Goal: Task Accomplishment & Management: Use online tool/utility

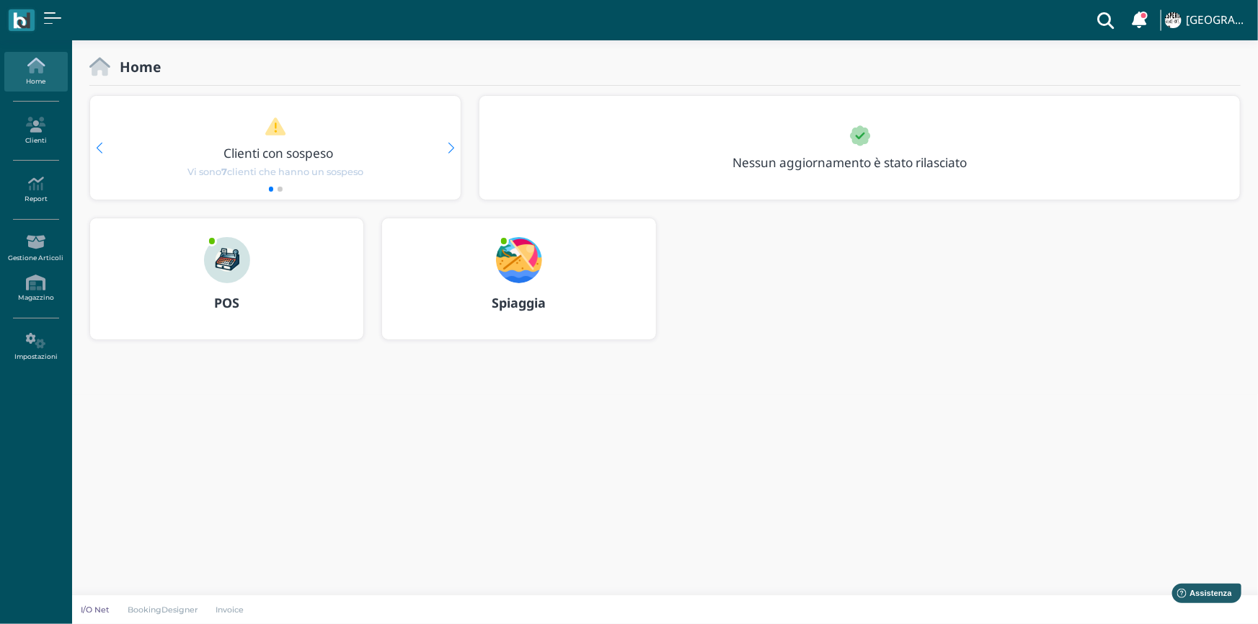
click at [227, 304] on b "POS" at bounding box center [226, 302] width 25 height 17
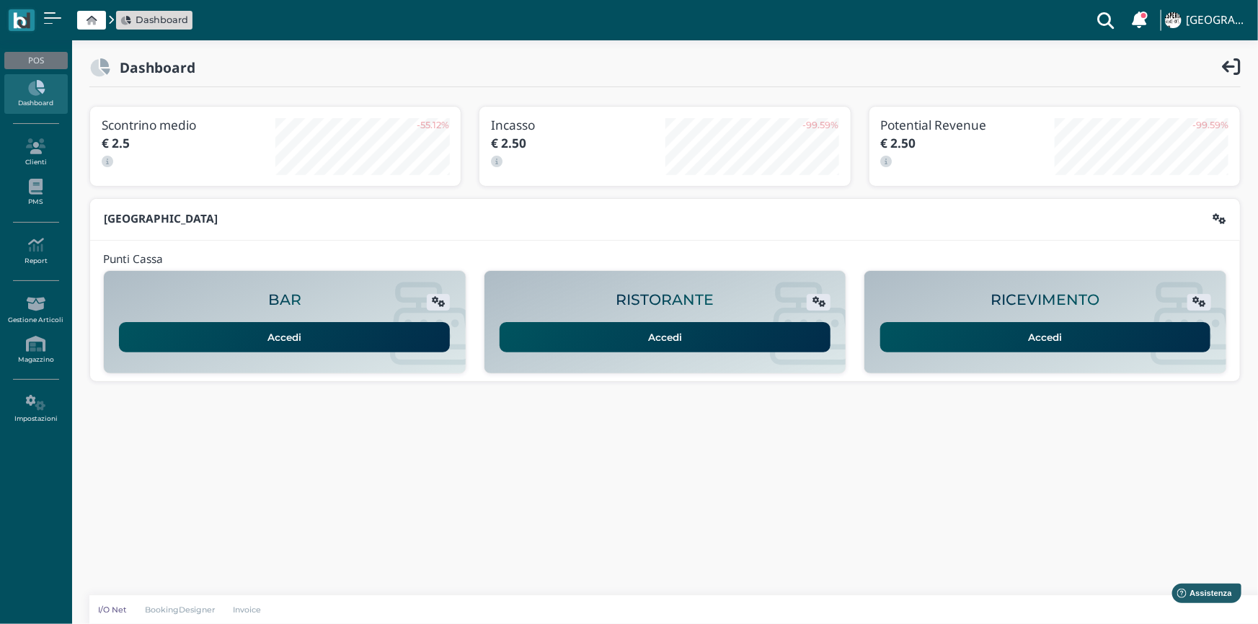
click at [1060, 340] on link "Accedi" at bounding box center [1045, 337] width 331 height 30
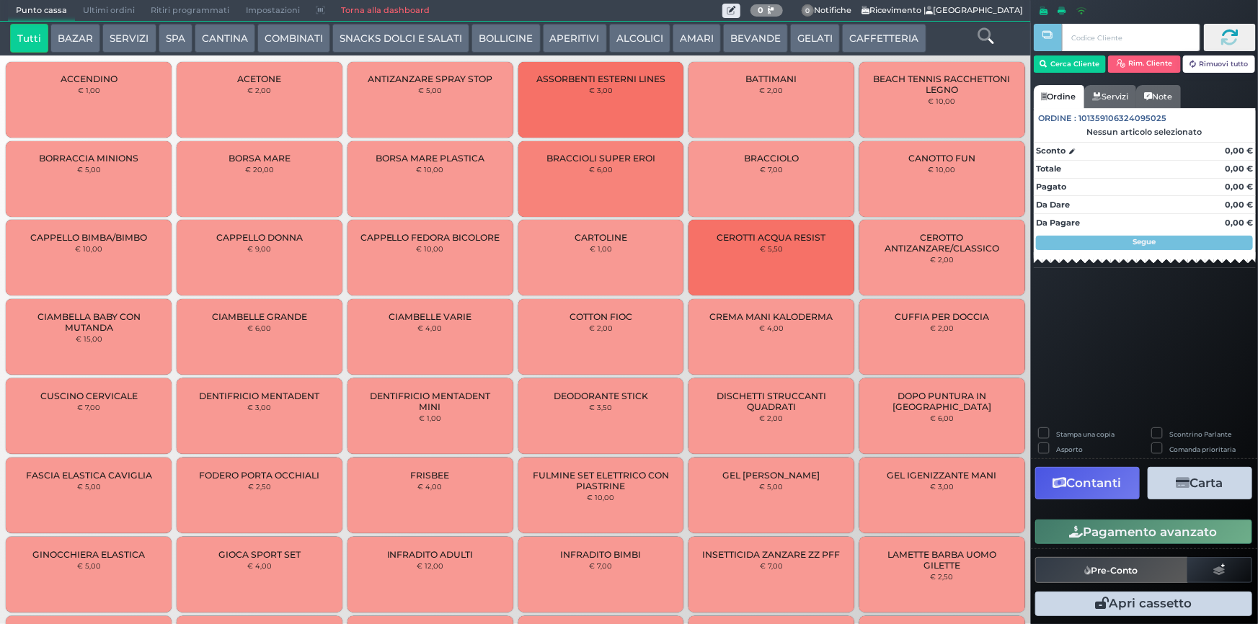
click at [790, 40] on button "GELATI" at bounding box center [815, 38] width 50 height 29
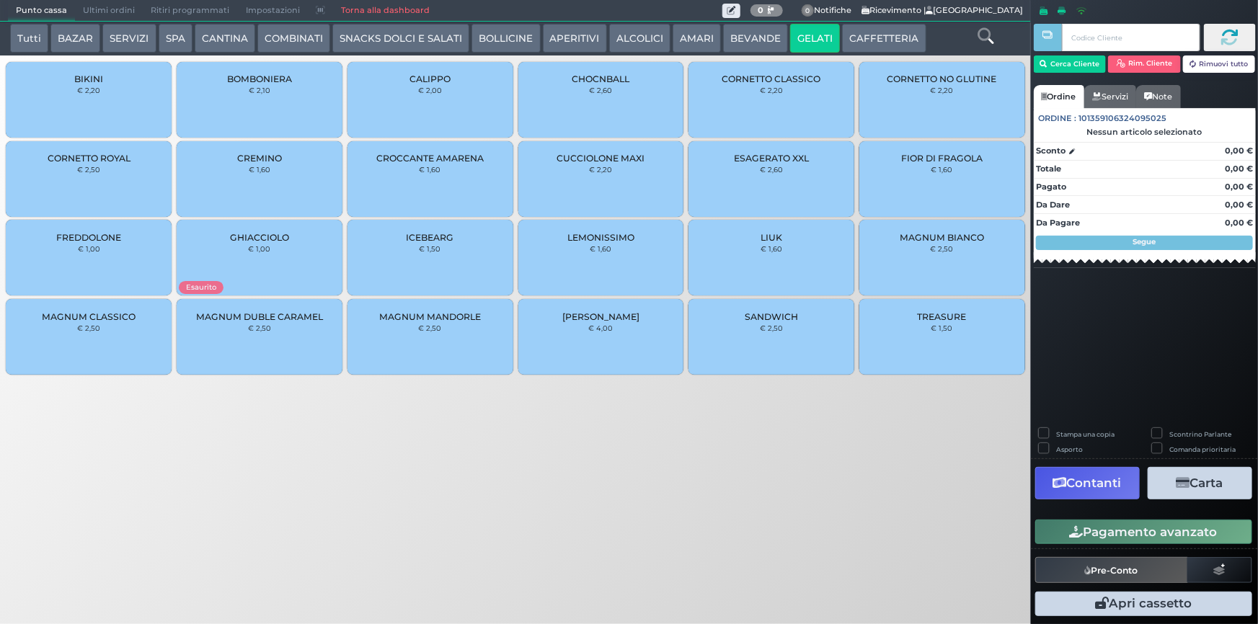
click at [620, 171] on div "CUCCIOLONE MAXI € 2,20" at bounding box center [601, 179] width 166 height 76
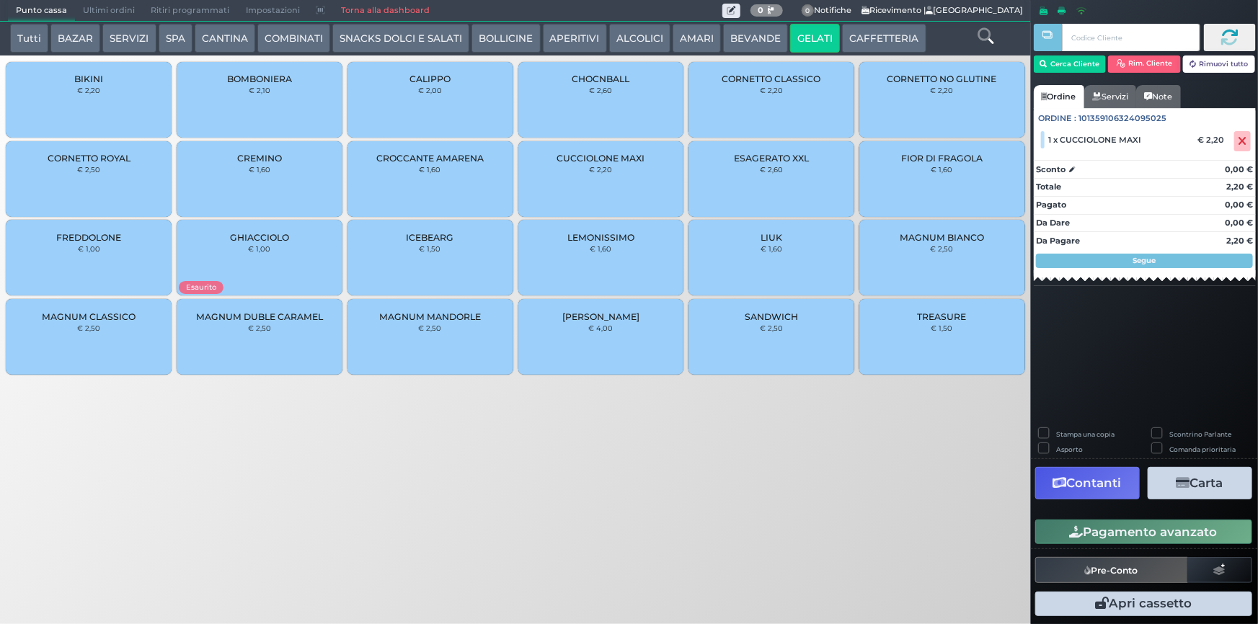
click at [1056, 437] on label "Stampa una copia" at bounding box center [1085, 434] width 58 height 9
checkbox input "true"
click at [1202, 483] on button "Carta" at bounding box center [1200, 483] width 105 height 32
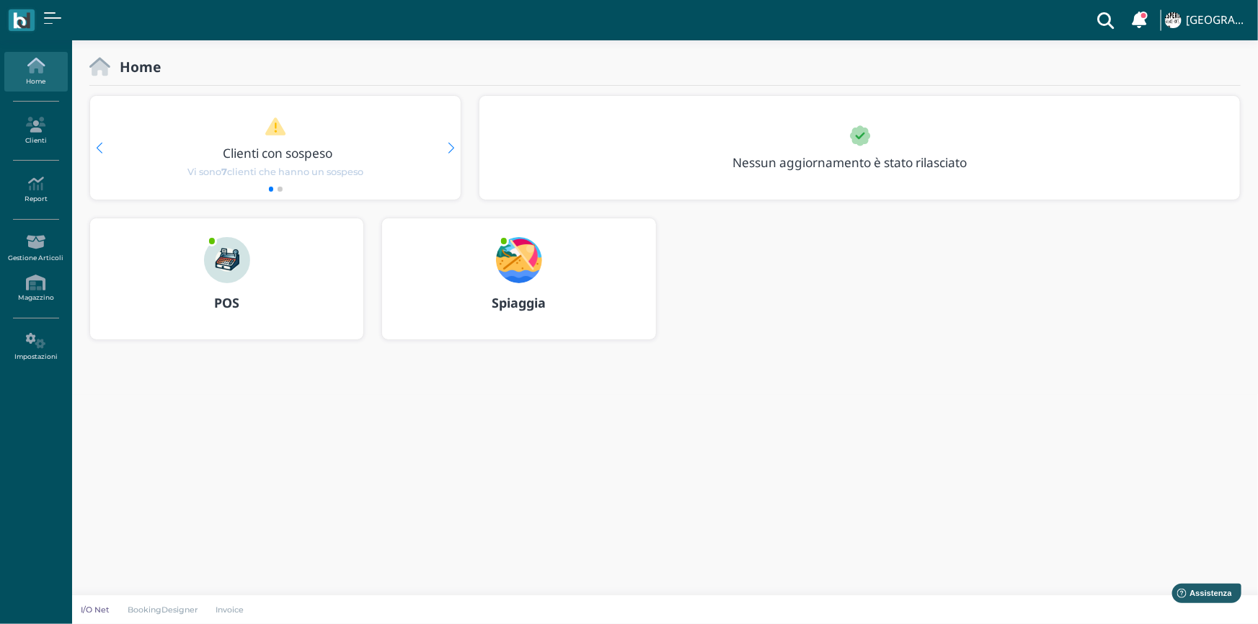
click at [531, 304] on b "Spiaggia" at bounding box center [519, 302] width 54 height 17
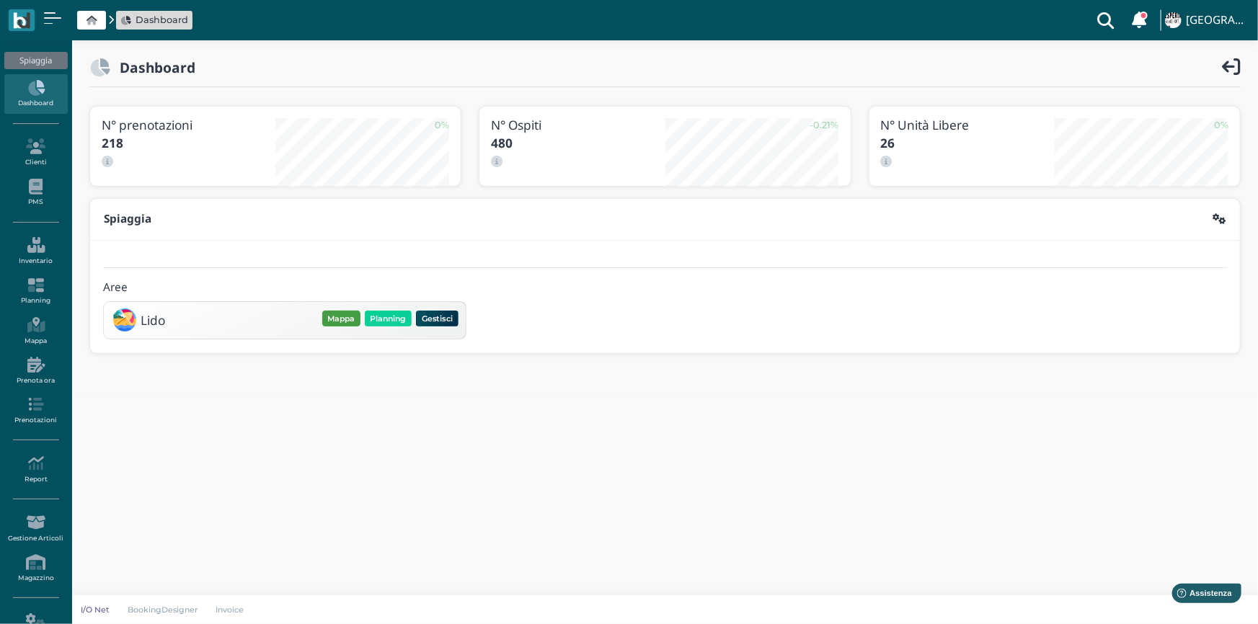
click at [345, 317] on button "Mappa" at bounding box center [341, 319] width 38 height 16
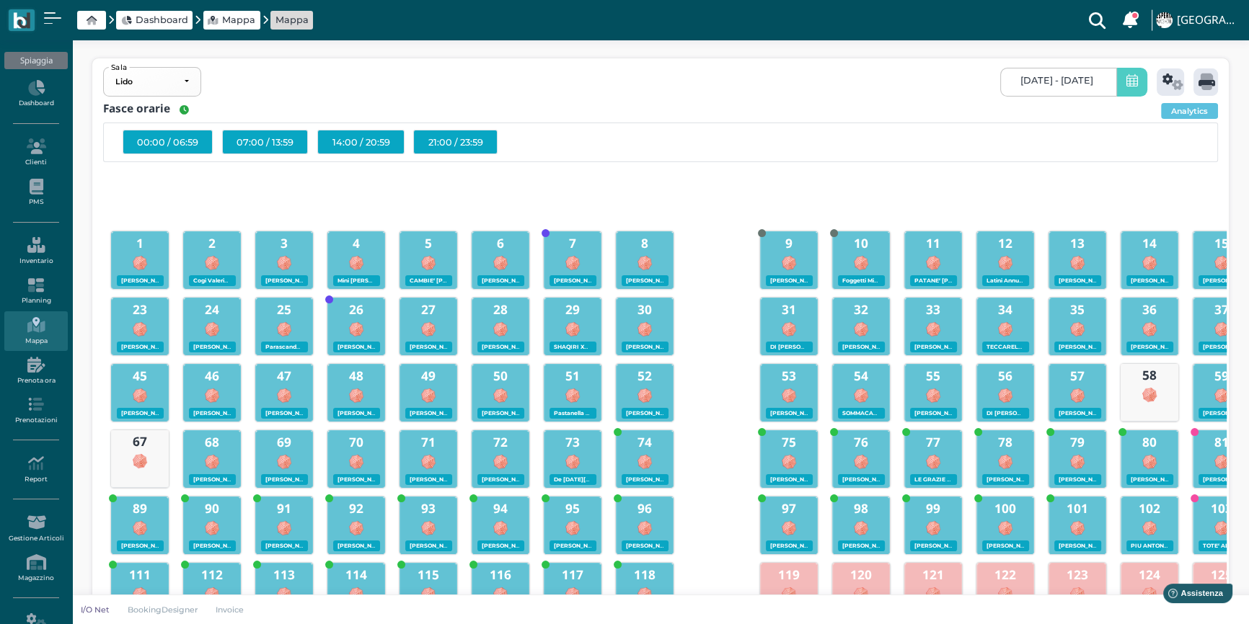
click at [1126, 81] on icon at bounding box center [1132, 81] width 12 height 15
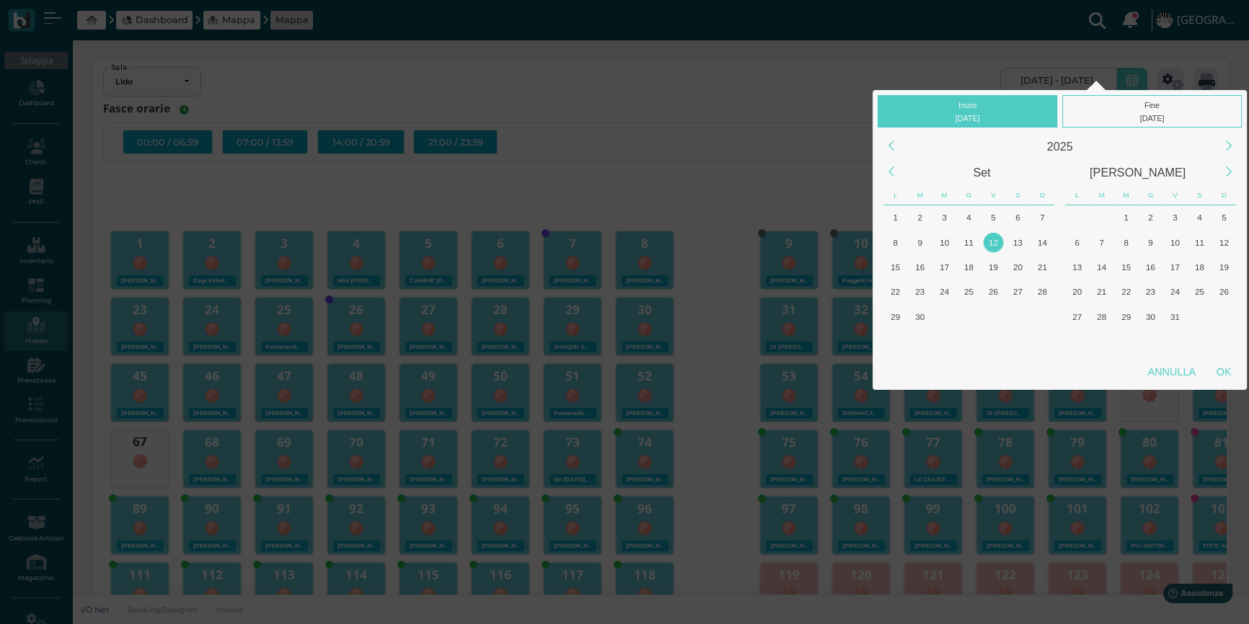
click at [992, 238] on div "12" at bounding box center [992, 242] width 19 height 19
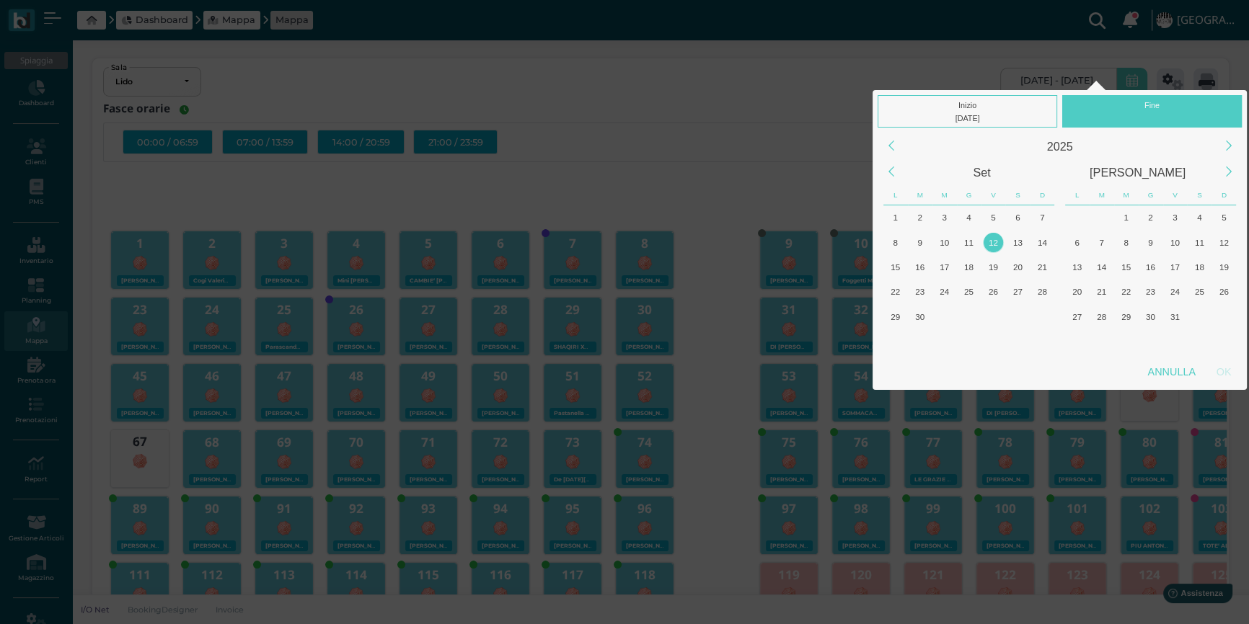
click at [992, 238] on div "12" at bounding box center [992, 242] width 19 height 19
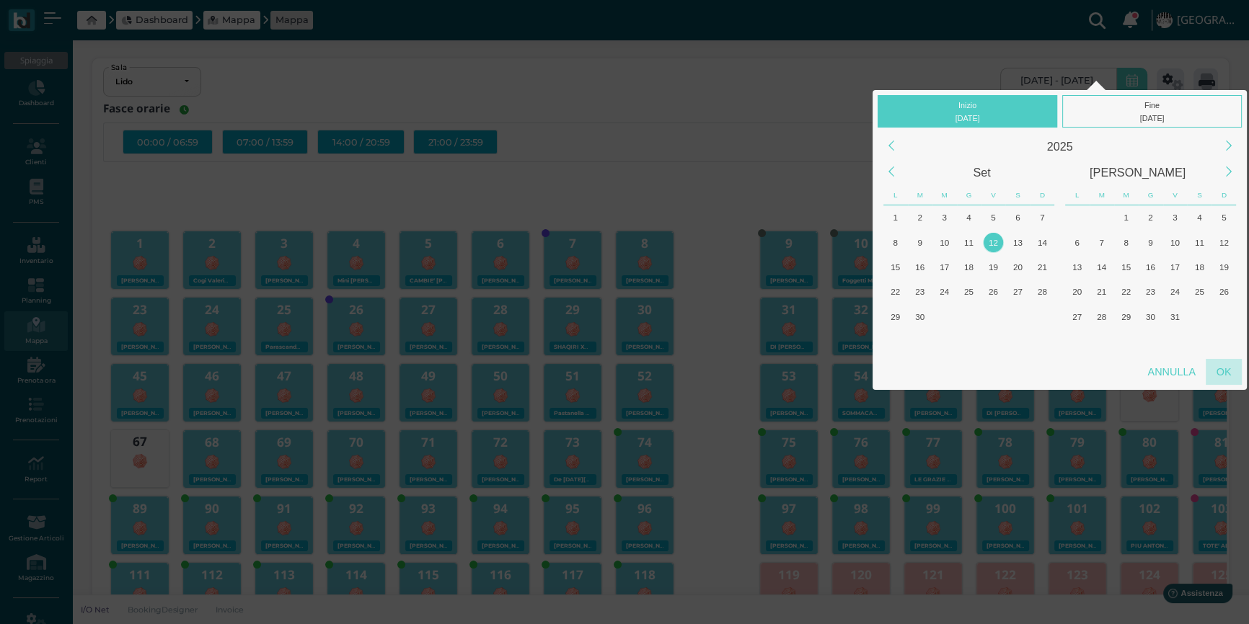
click at [1229, 372] on div "OK" at bounding box center [1223, 372] width 36 height 26
type input "12/09/2025 - 12/09/2025"
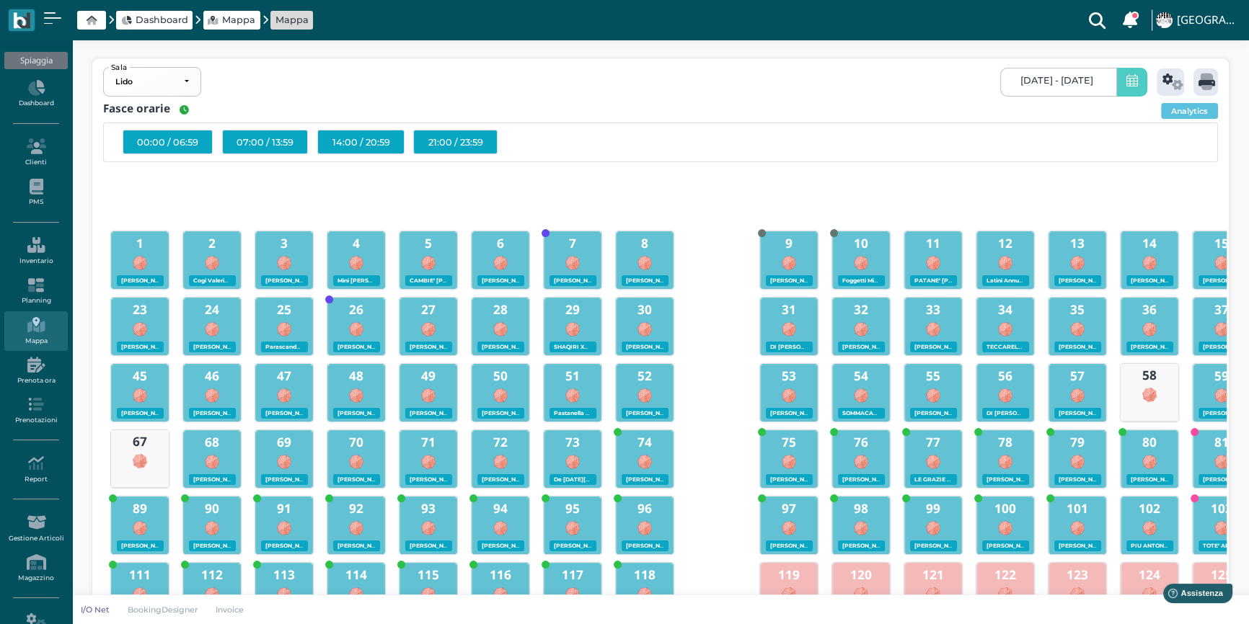
scroll to position [0, 129]
click at [1164, 79] on icon at bounding box center [1172, 82] width 21 height 17
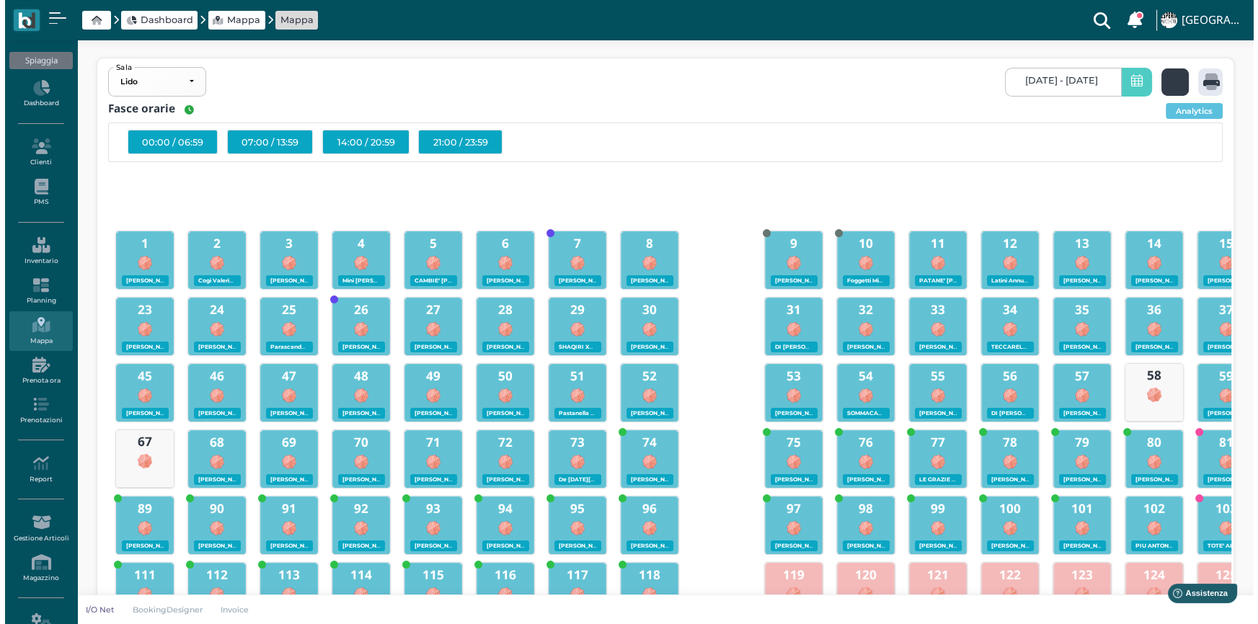
scroll to position [0, 0]
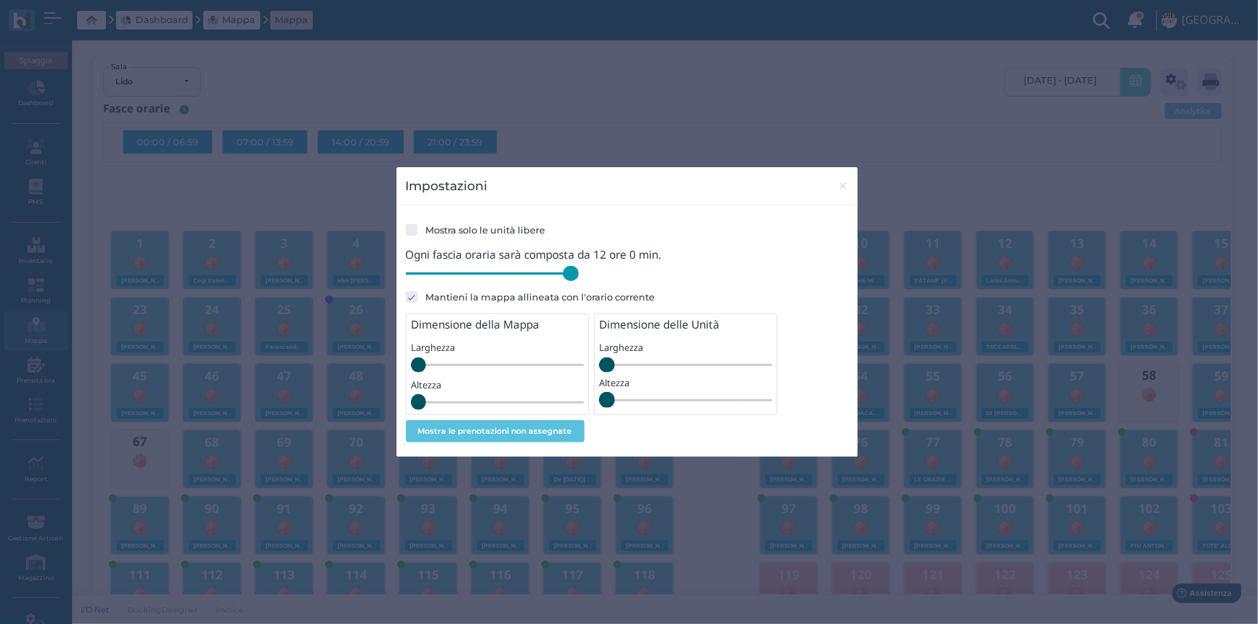
drag, startPoint x: 508, startPoint y: 279, endPoint x: 585, endPoint y: 281, distance: 77.2
type input "720"
click at [579, 281] on input "range" at bounding box center [492, 274] width 173 height 16
click at [847, 187] on span "×" at bounding box center [843, 186] width 11 height 19
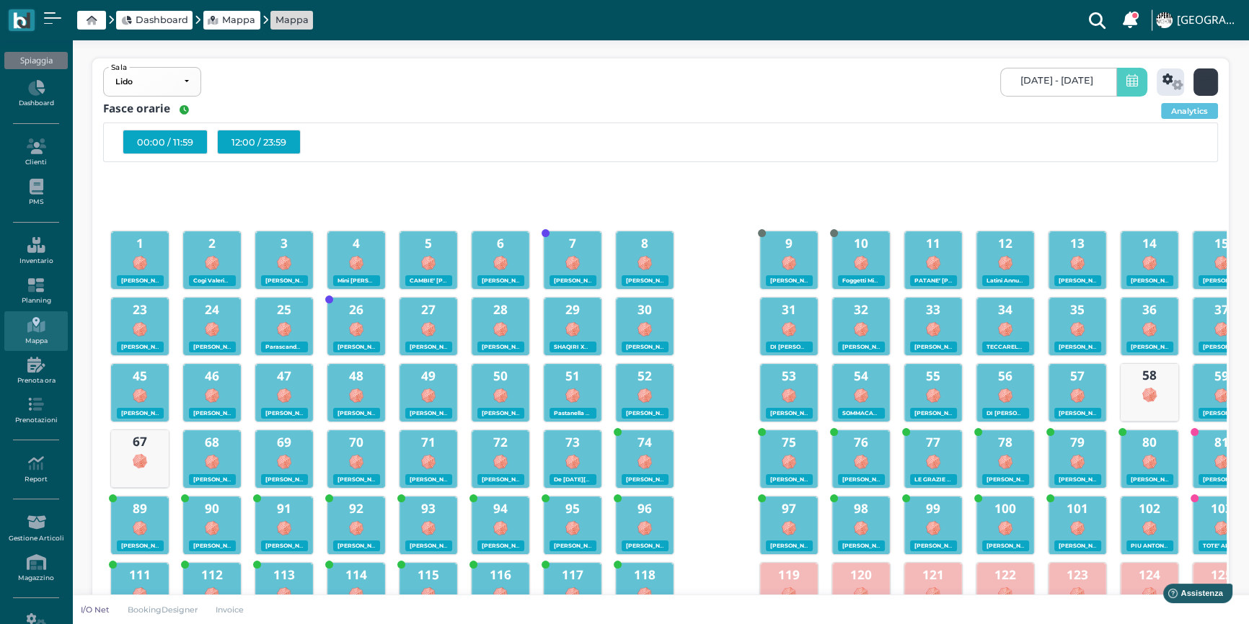
click at [1200, 84] on icon at bounding box center [1206, 82] width 17 height 17
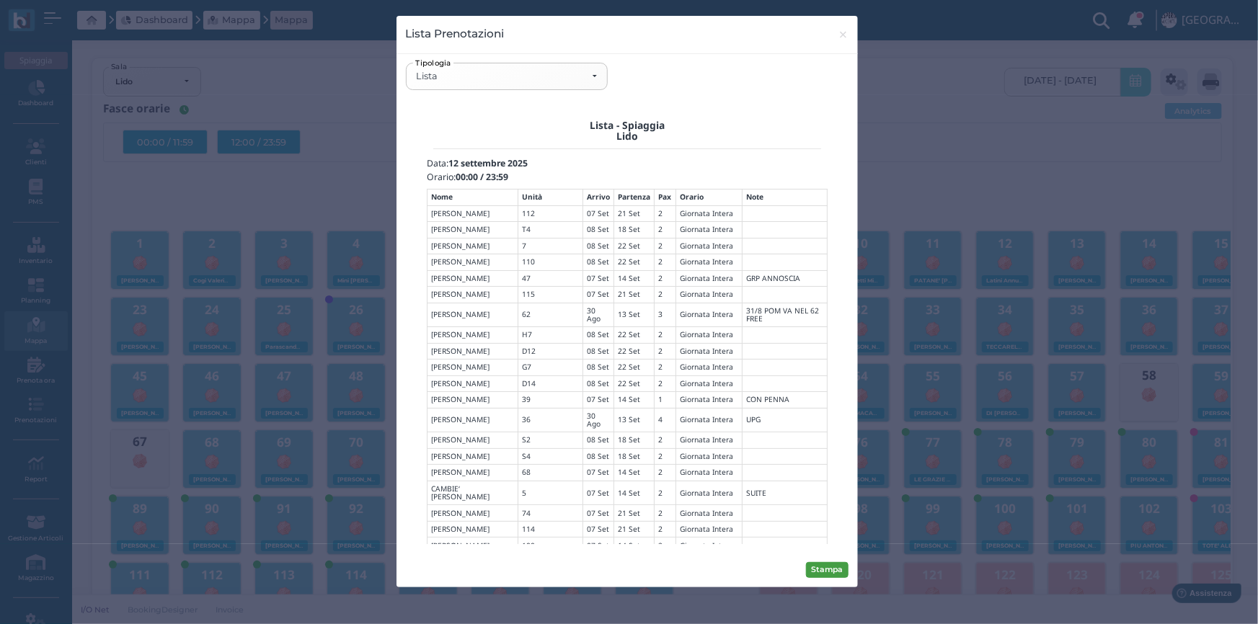
click at [823, 566] on button "Stampa" at bounding box center [827, 570] width 43 height 16
click at [596, 76] on div "Lista" at bounding box center [506, 77] width 181 height 12
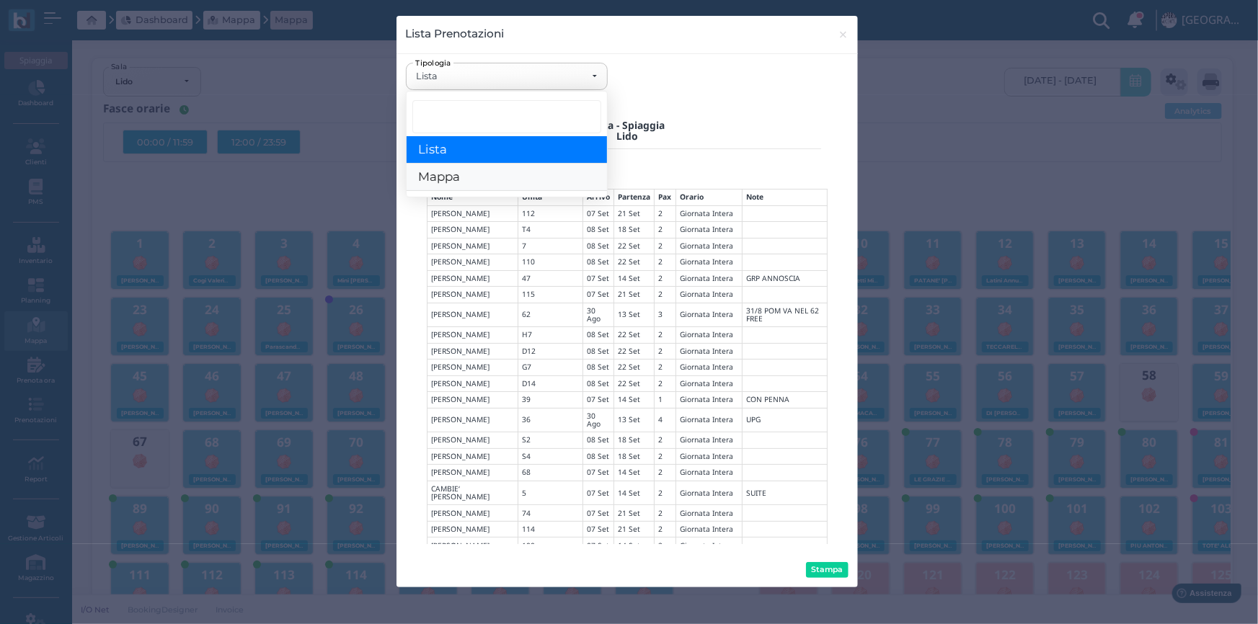
click at [466, 177] on link "Mappa" at bounding box center [507, 177] width 200 height 27
select select "map"
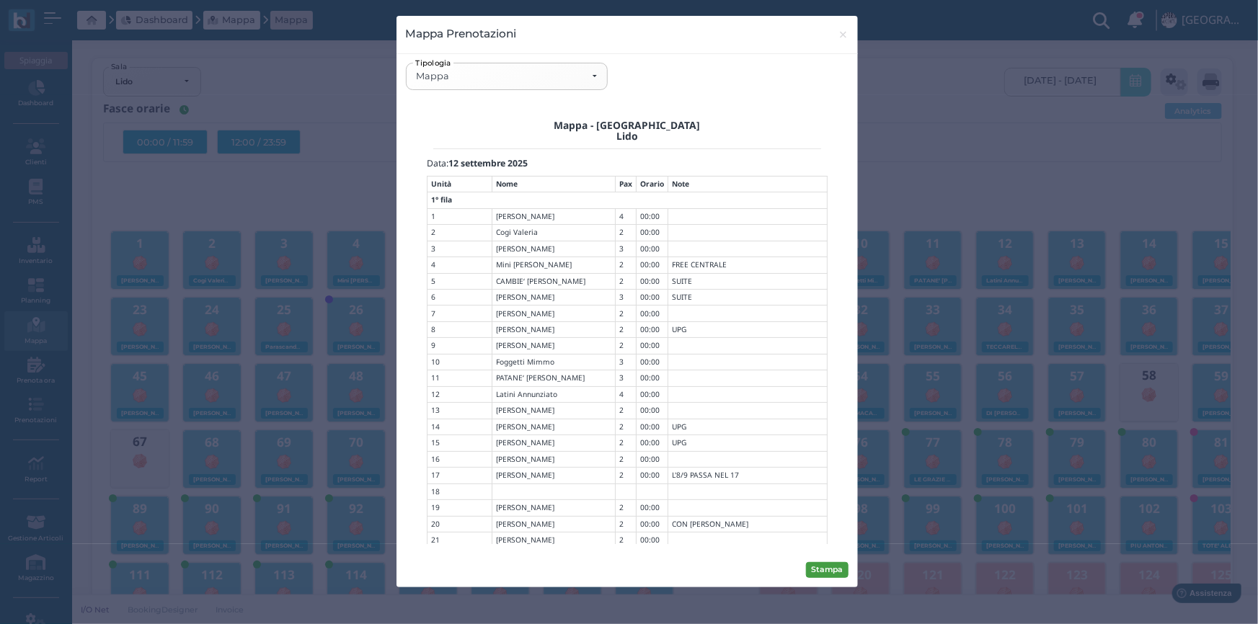
click at [825, 567] on button "Stampa" at bounding box center [827, 570] width 43 height 16
